Goal: Check status: Check status

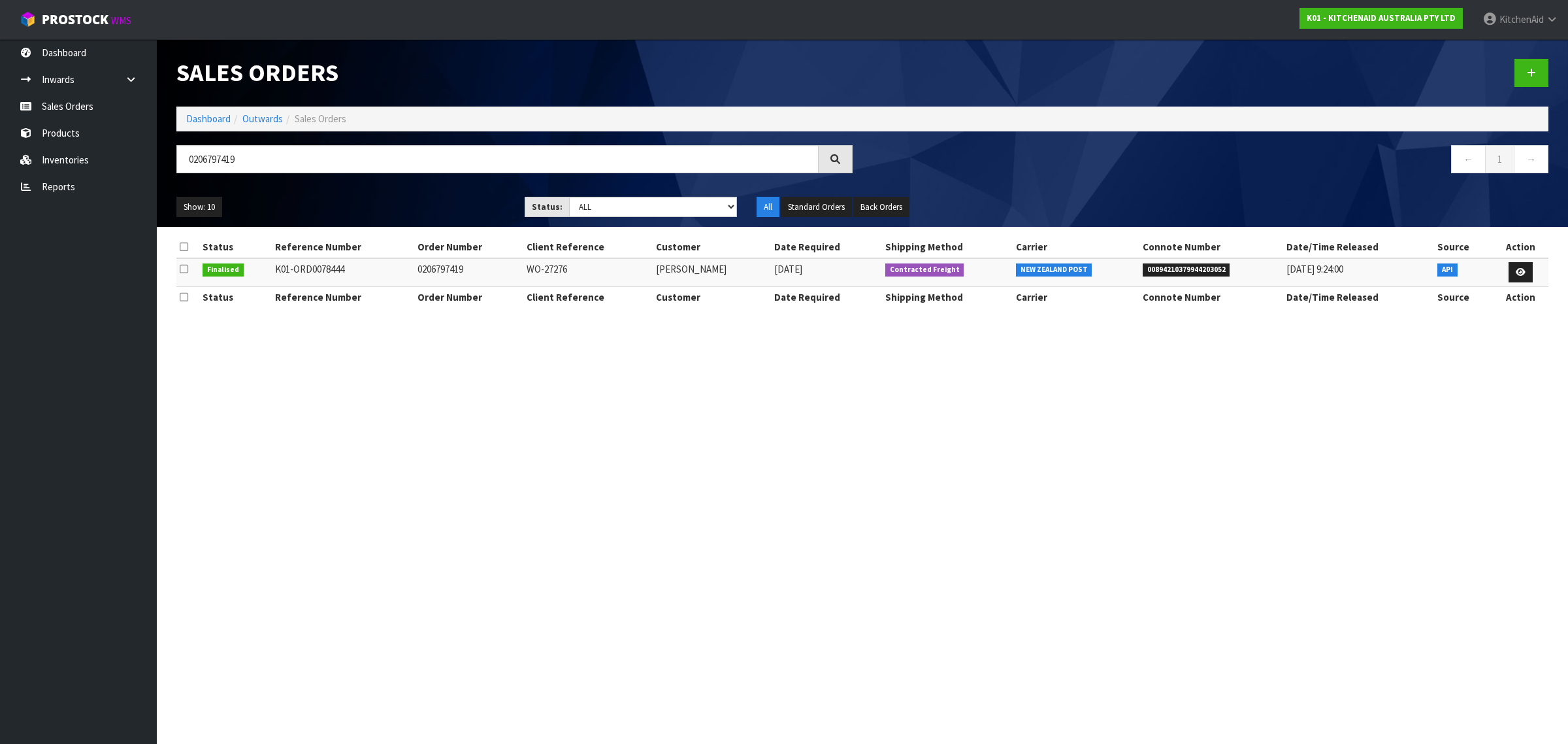
click at [1190, 264] on span "00894210379944203052" at bounding box center [1186, 270] width 88 height 13
copy span "00894210379944203052"
paste input "8043"
drag, startPoint x: 377, startPoint y: 165, endPoint x: 116, endPoint y: 151, distance: 261.4
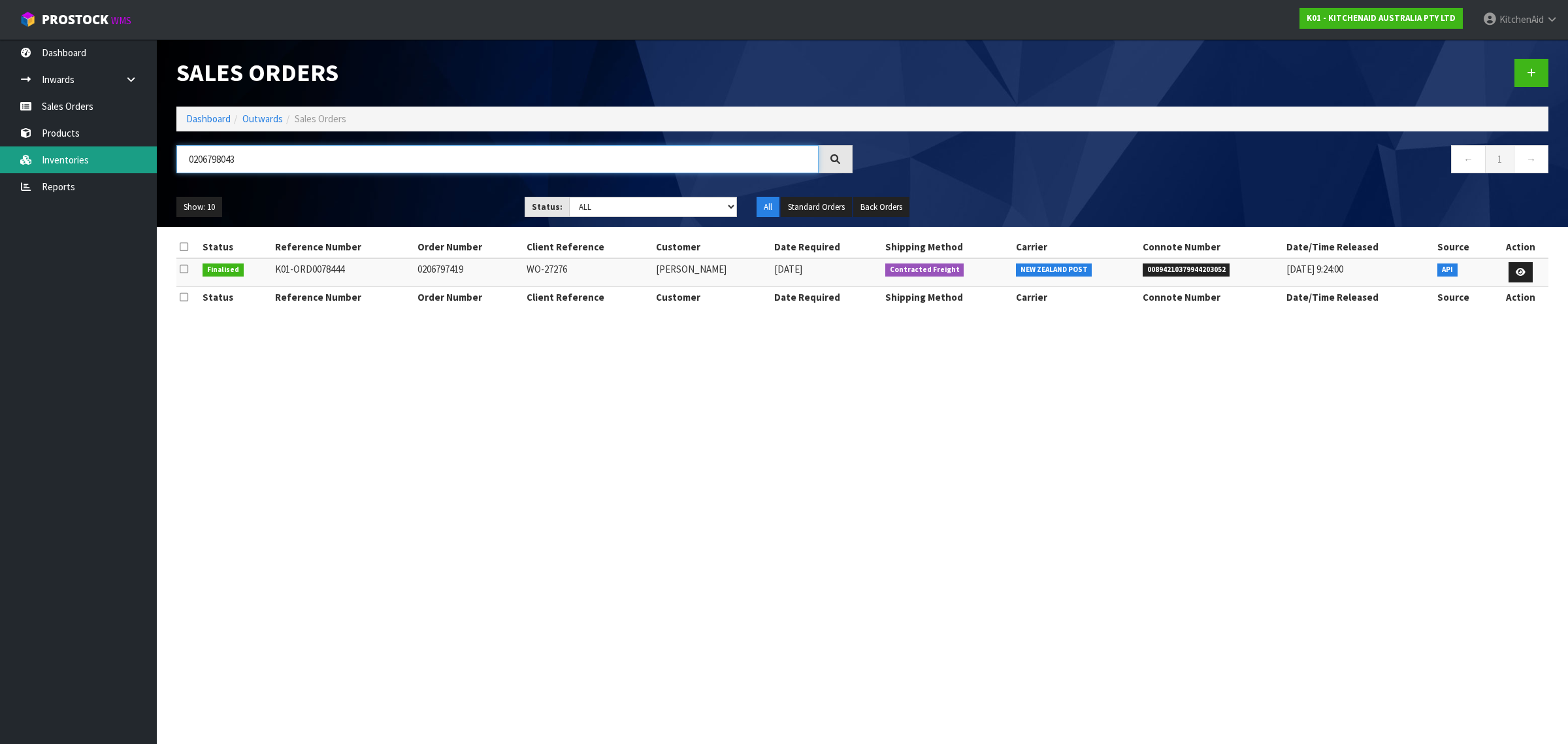
click at [116, 151] on body "Toggle navigation ProStock WMS K01 - KITCHENAID AUSTRALIA PTY LTD [GEOGRAPHIC_D…" at bounding box center [784, 372] width 1568 height 744
click at [1171, 269] on span "00894210379944456922" at bounding box center [1186, 270] width 88 height 13
copy span "00894210379944456922"
paste input "9411"
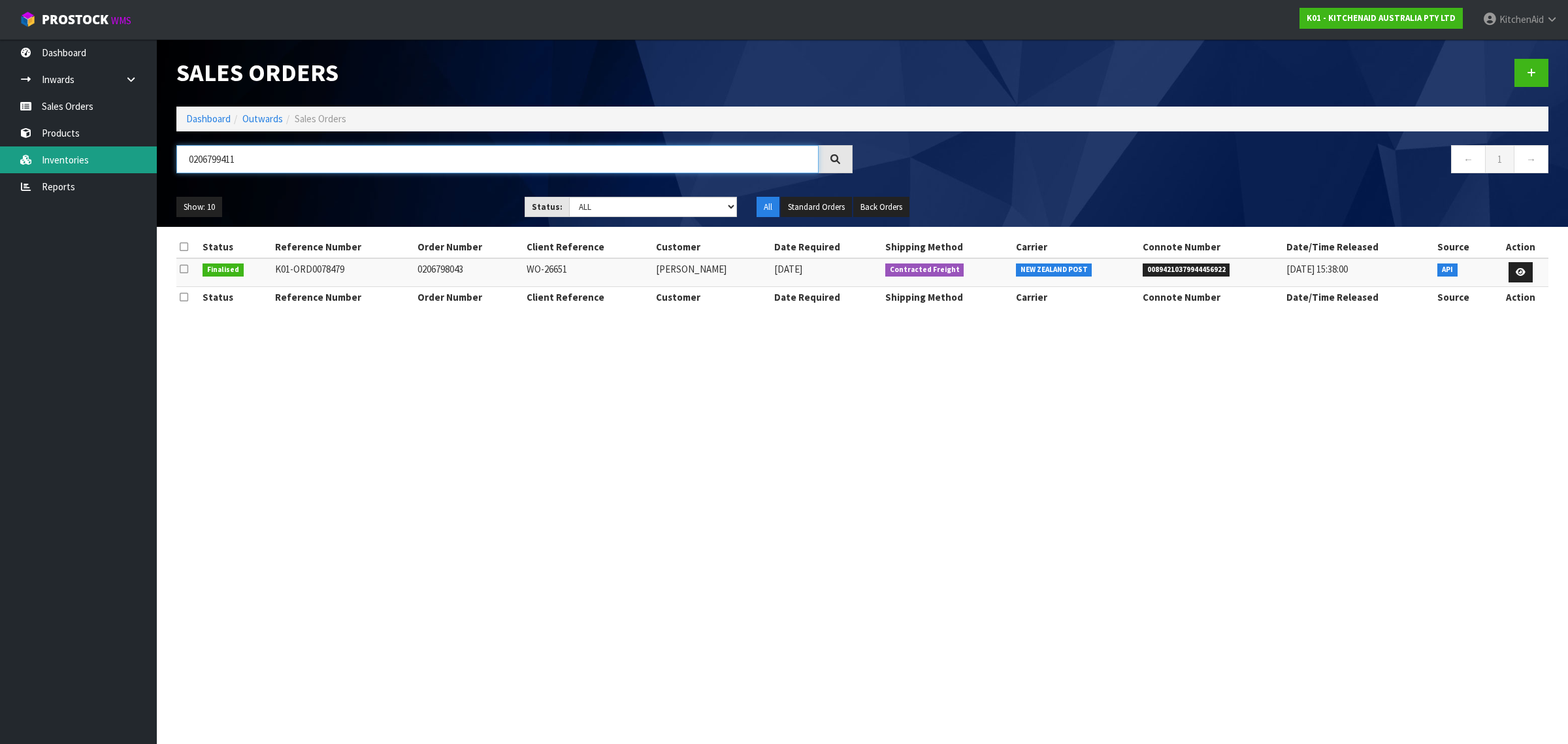
drag, startPoint x: 285, startPoint y: 159, endPoint x: 134, endPoint y: 152, distance: 151.2
click at [134, 152] on body "Toggle navigation ProStock WMS K01 - KITCHENAID AUSTRALIA PTY LTD [GEOGRAPHIC_D…" at bounding box center [784, 372] width 1568 height 744
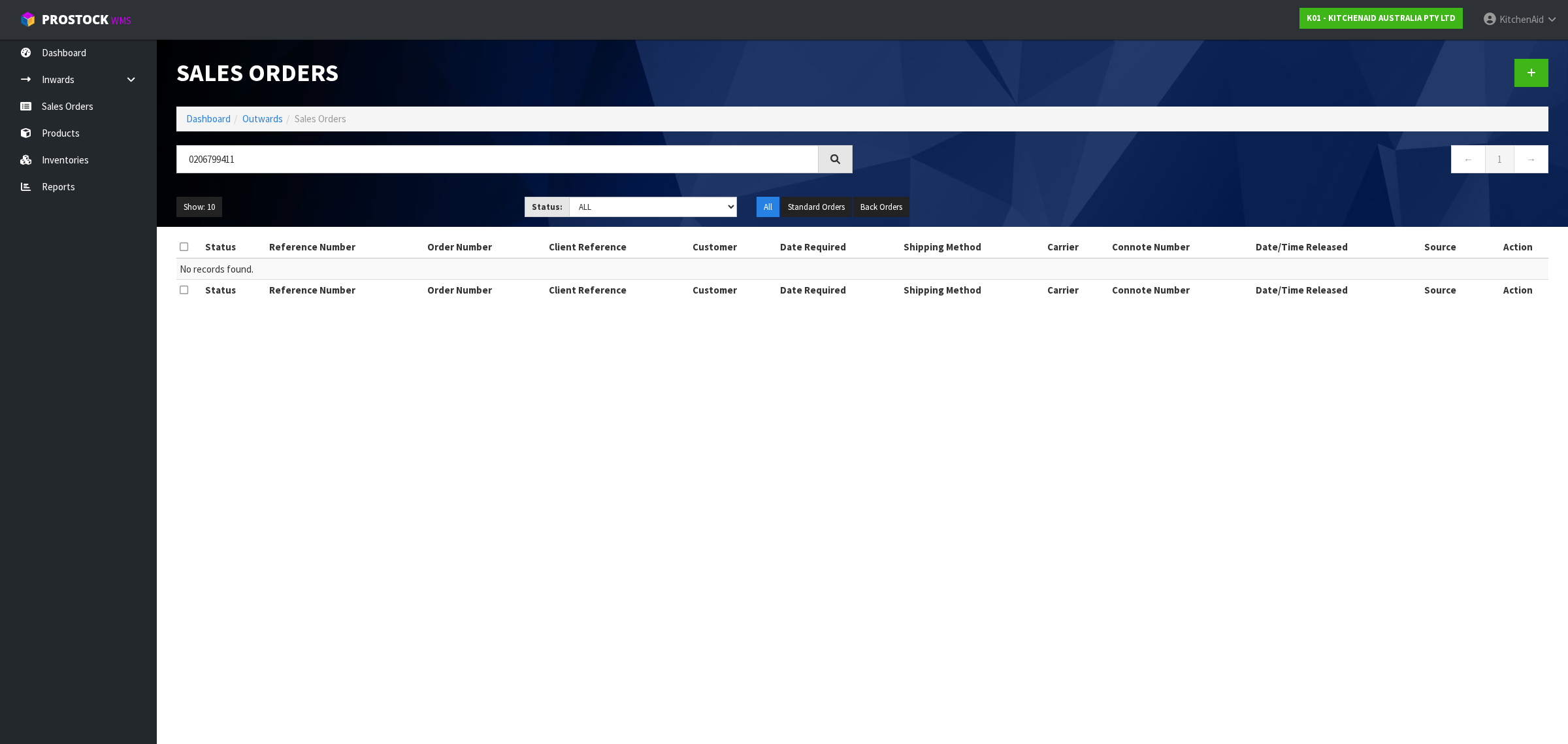
drag, startPoint x: 439, startPoint y: 141, endPoint x: 196, endPoint y: 146, distance: 243.1
click at [196, 146] on div "Sales Orders Dashboard Outwards Sales Orders 0206799411 ← 1 → Show: 10 5 10 25 …" at bounding box center [862, 133] width 1391 height 187
drag, startPoint x: 161, startPoint y: 164, endPoint x: 141, endPoint y: 154, distance: 22.4
click at [99, 160] on body "Toggle navigation ProStock WMS K01 - KITCHENAID AUSTRALIA PTY LTD [GEOGRAPHIC_D…" at bounding box center [784, 372] width 1568 height 744
paste input "800002"
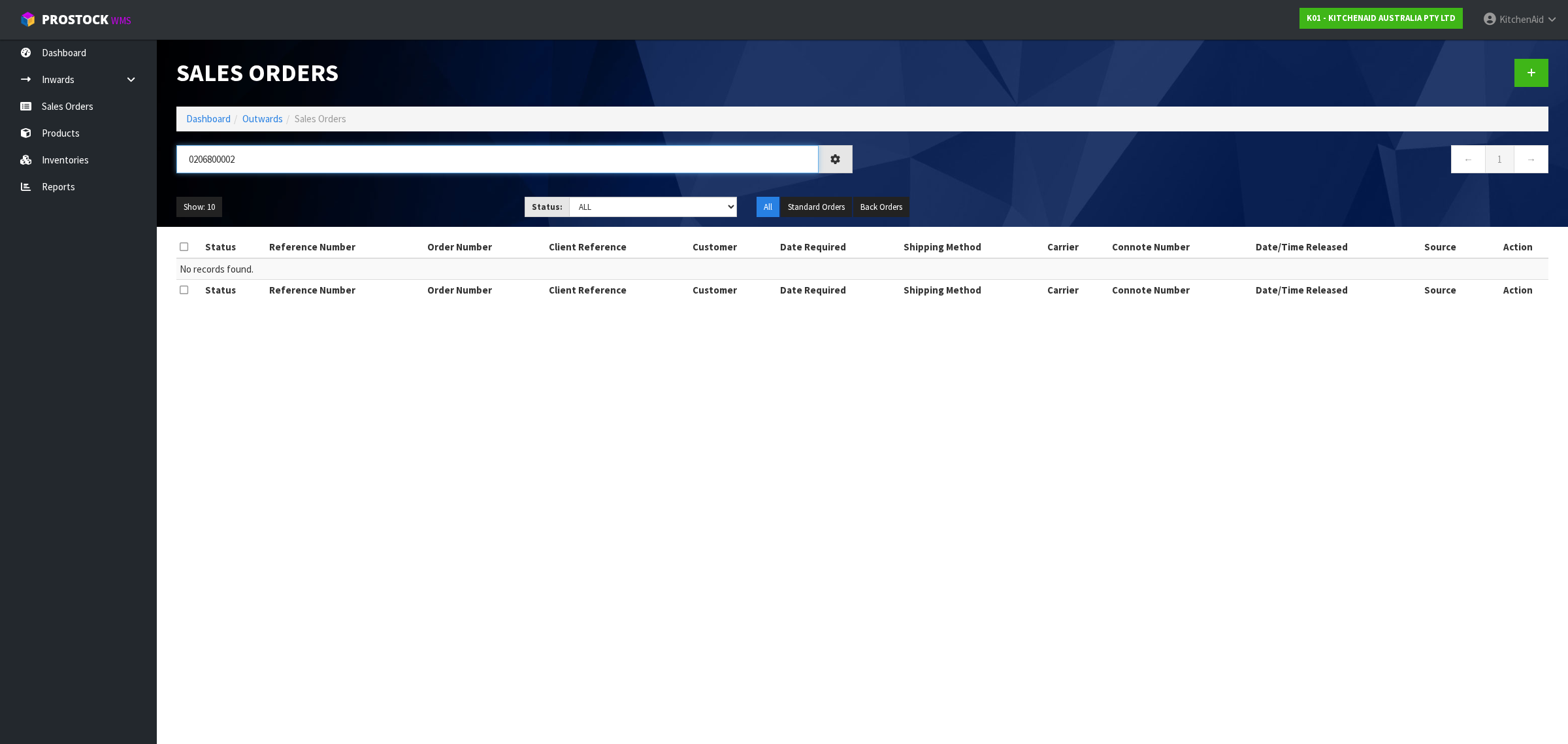
type input "0206800002"
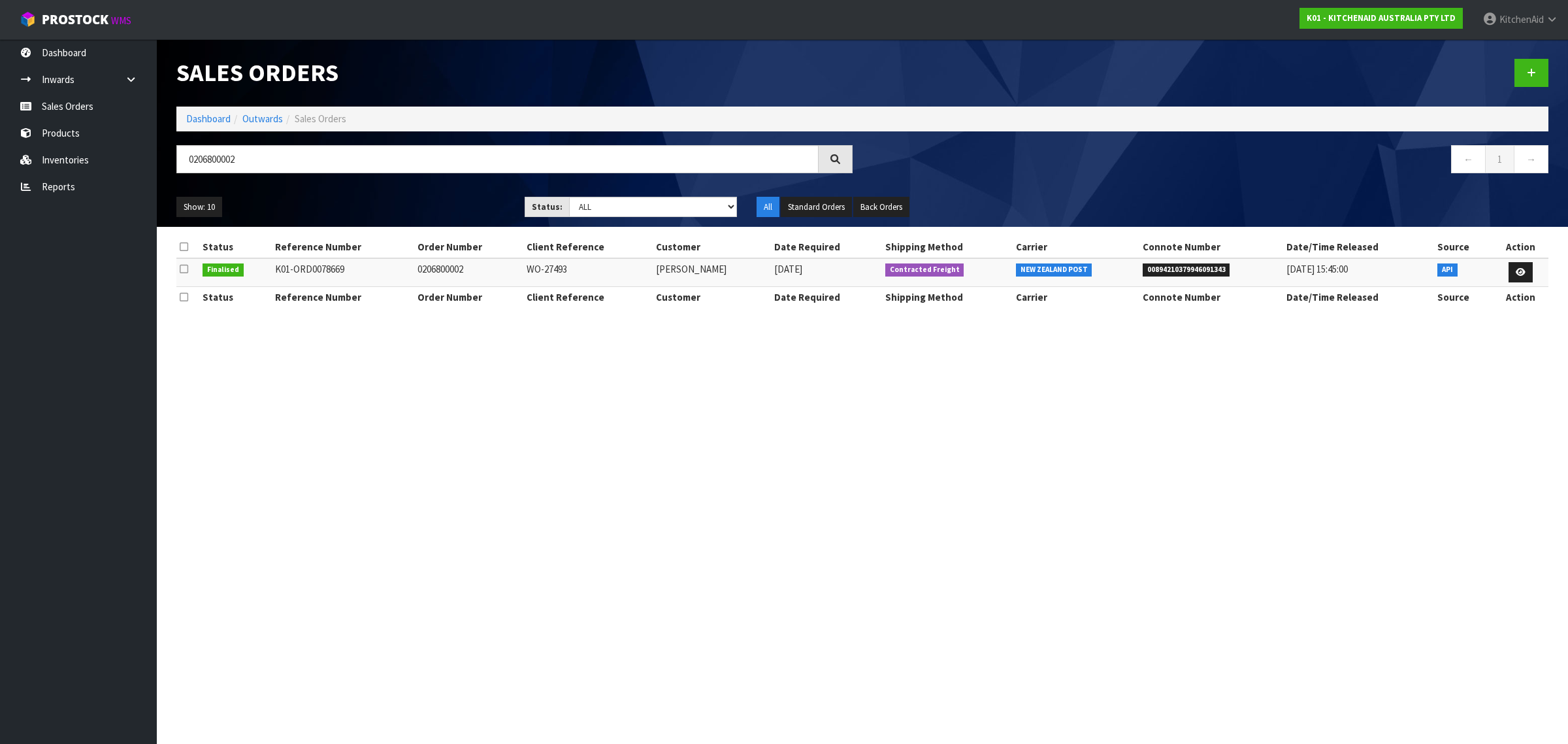
click at [1196, 265] on span "00894210379946091343" at bounding box center [1186, 270] width 88 height 13
copy span "00894210379946091343"
